Goal: Task Accomplishment & Management: Manage account settings

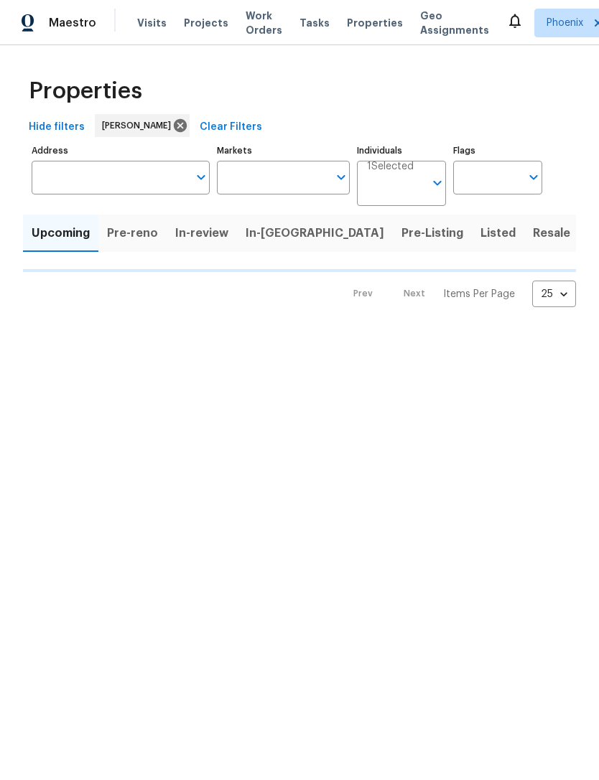
type input "100"
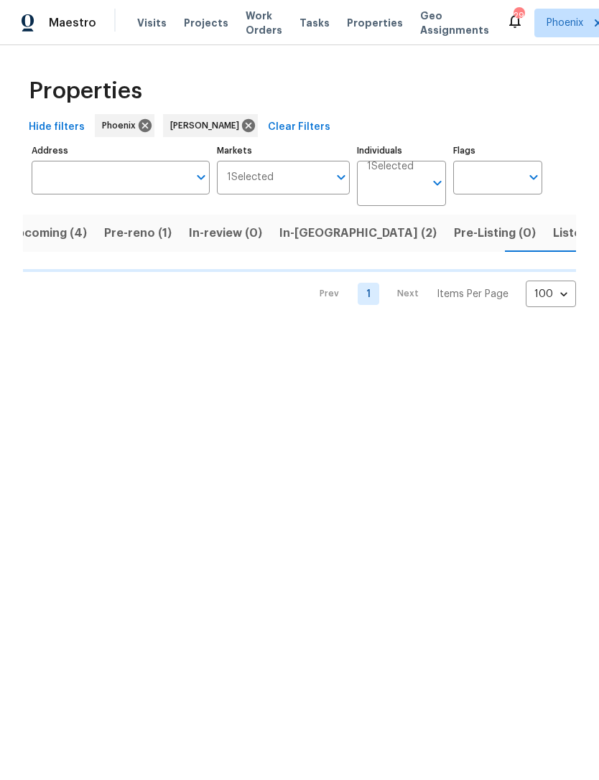
scroll to position [0, 23]
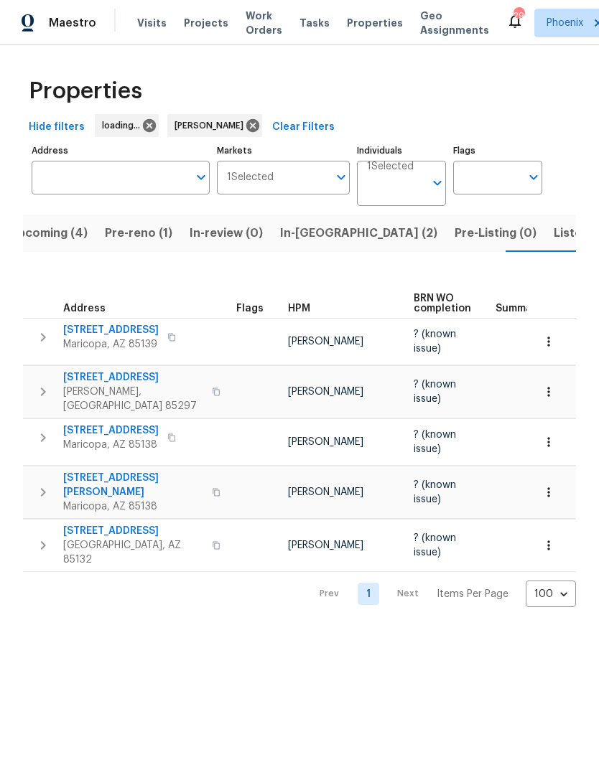
scroll to position [0, 23]
click at [553, 243] on span "Listed (17)" at bounding box center [582, 233] width 59 height 20
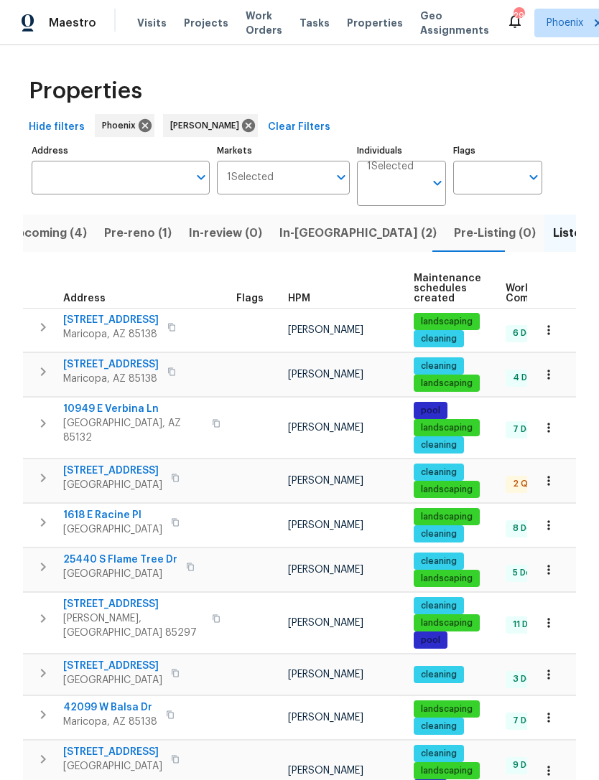
scroll to position [11, 0]
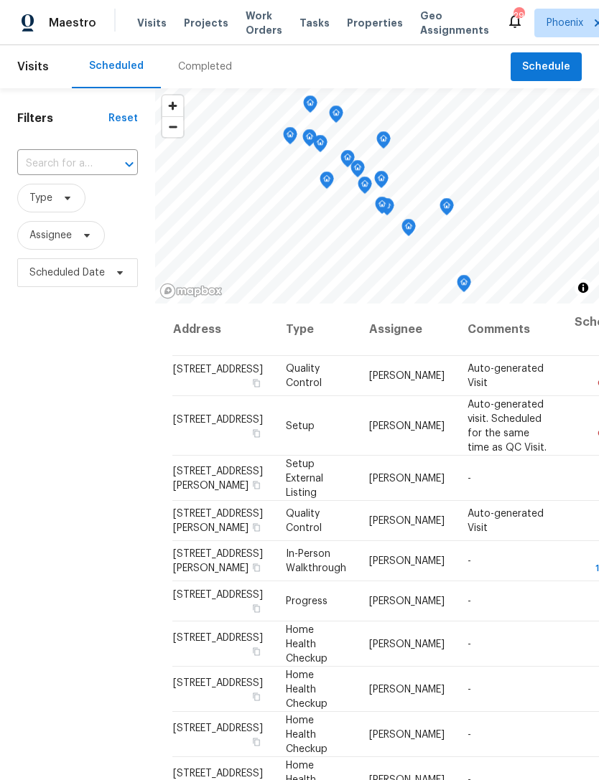
click at [52, 175] on input "text" at bounding box center [57, 164] width 80 height 22
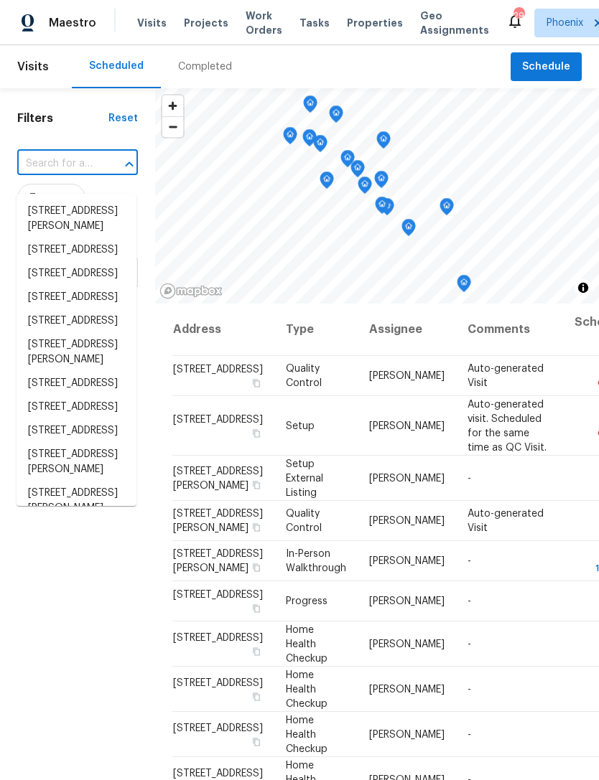
click at [55, 173] on input "text" at bounding box center [57, 164] width 80 height 22
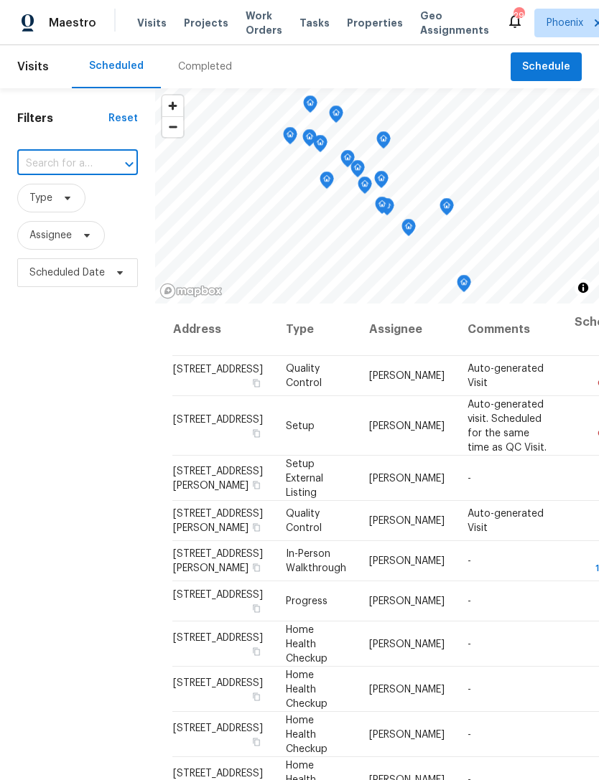
paste input "[STREET_ADDRESS]"
type input "[STREET_ADDRESS]"
click at [75, 175] on input "text" at bounding box center [57, 164] width 80 height 22
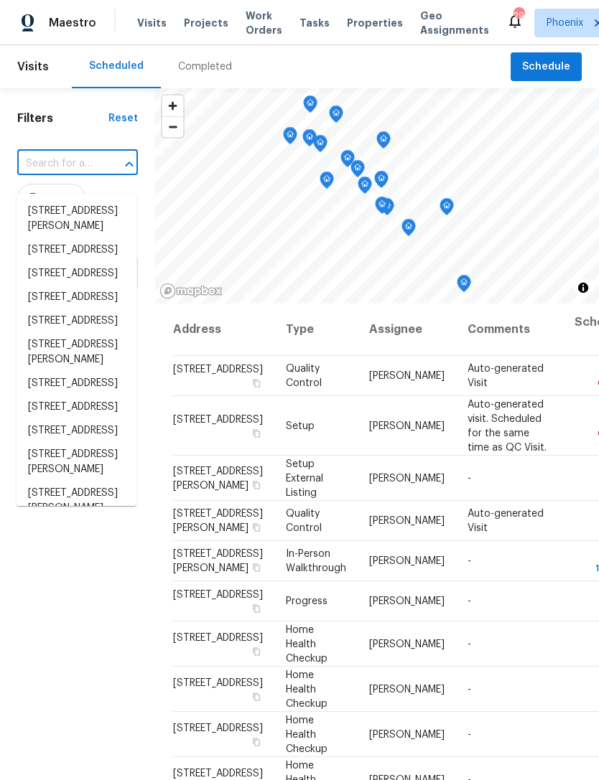
click at [65, 175] on input "text" at bounding box center [57, 164] width 80 height 22
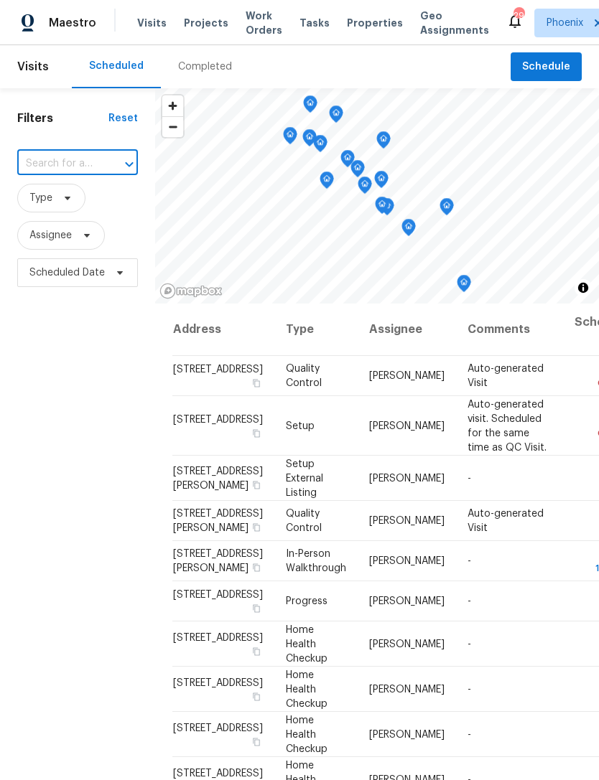
paste input "[STREET_ADDRESS]"
type input "[STREET_ADDRESS]"
click at [78, 247] on li "[STREET_ADDRESS]" at bounding box center [77, 235] width 120 height 24
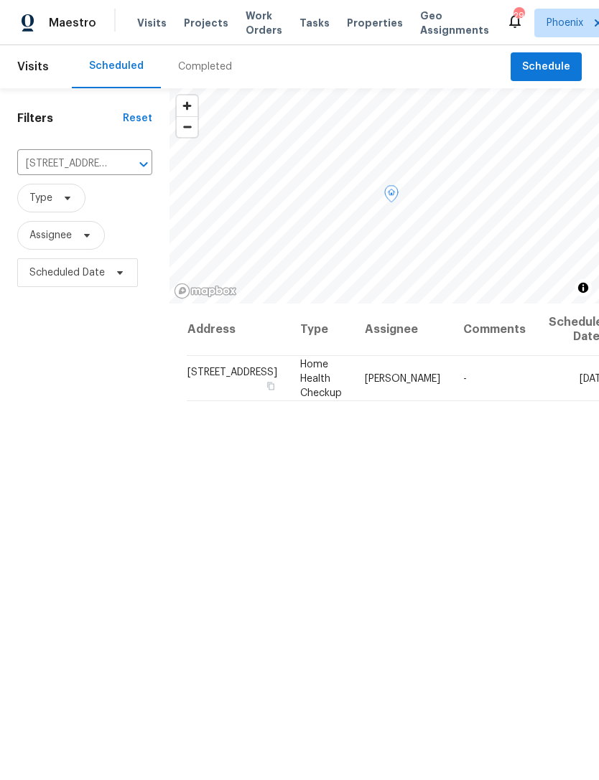
click at [0, 0] on icon at bounding box center [0, 0] width 0 height 0
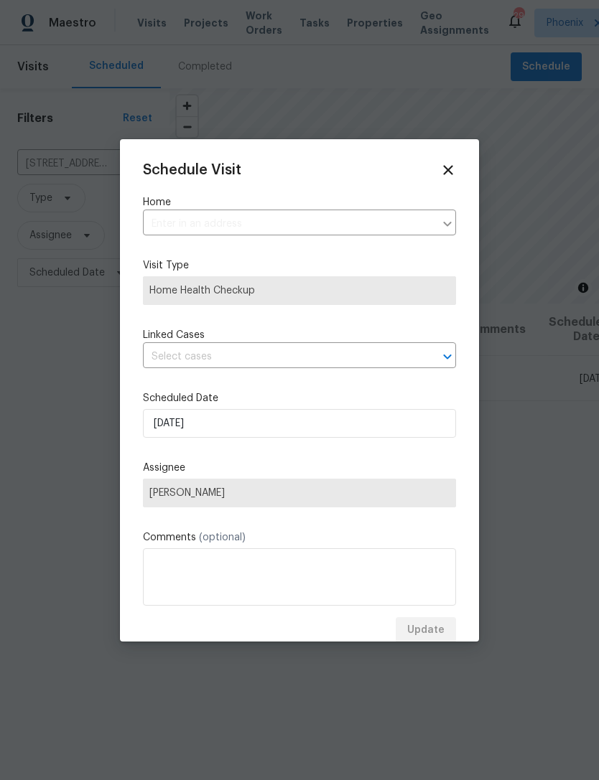
type input "[STREET_ADDRESS]"
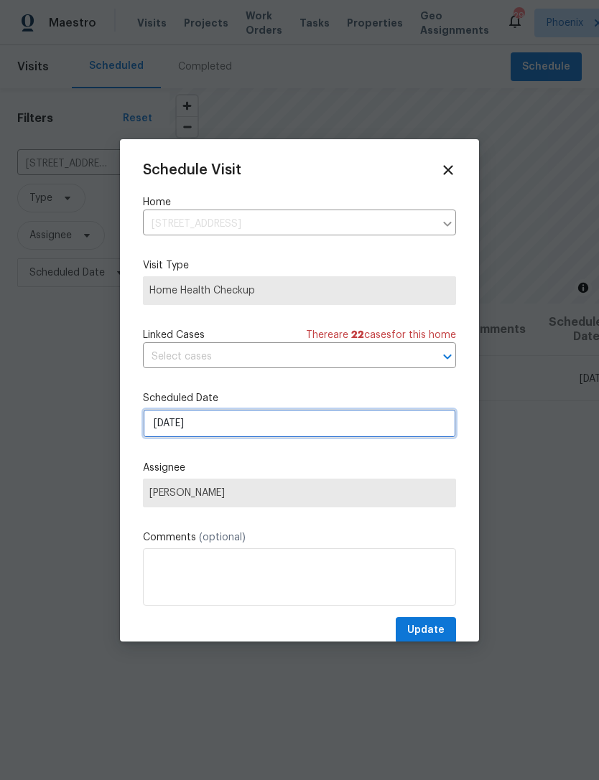
click at [261, 424] on input "[DATE]" at bounding box center [299, 423] width 313 height 29
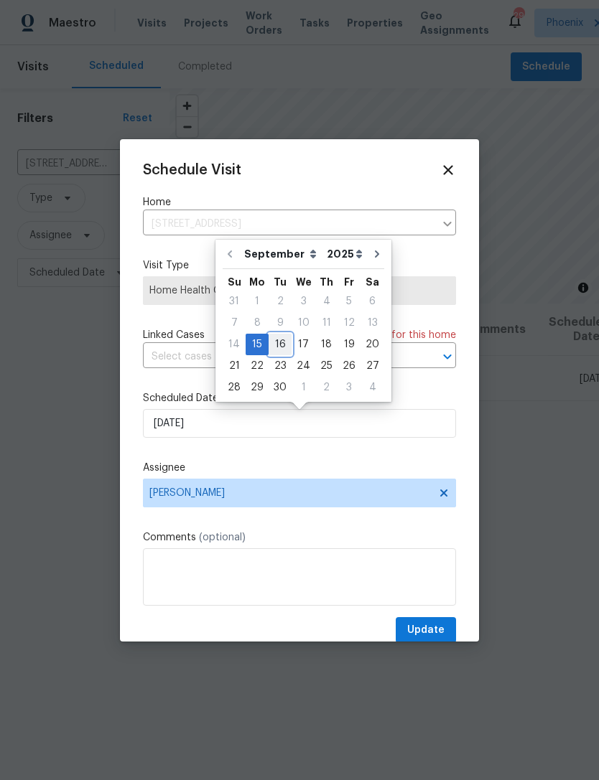
click at [281, 339] on div "16" at bounding box center [279, 344] width 23 height 20
type input "[DATE]"
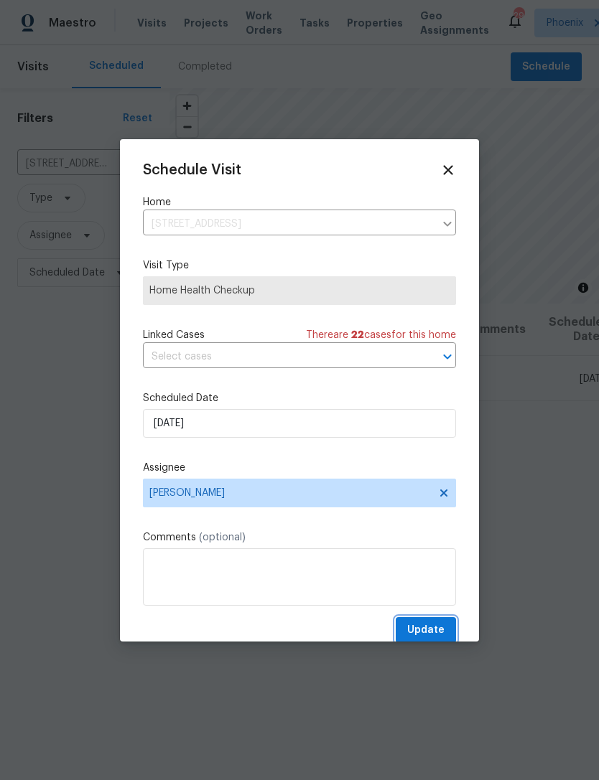
click at [433, 632] on span "Update" at bounding box center [425, 631] width 37 height 18
